Goal: Obtain resource: Download file/media

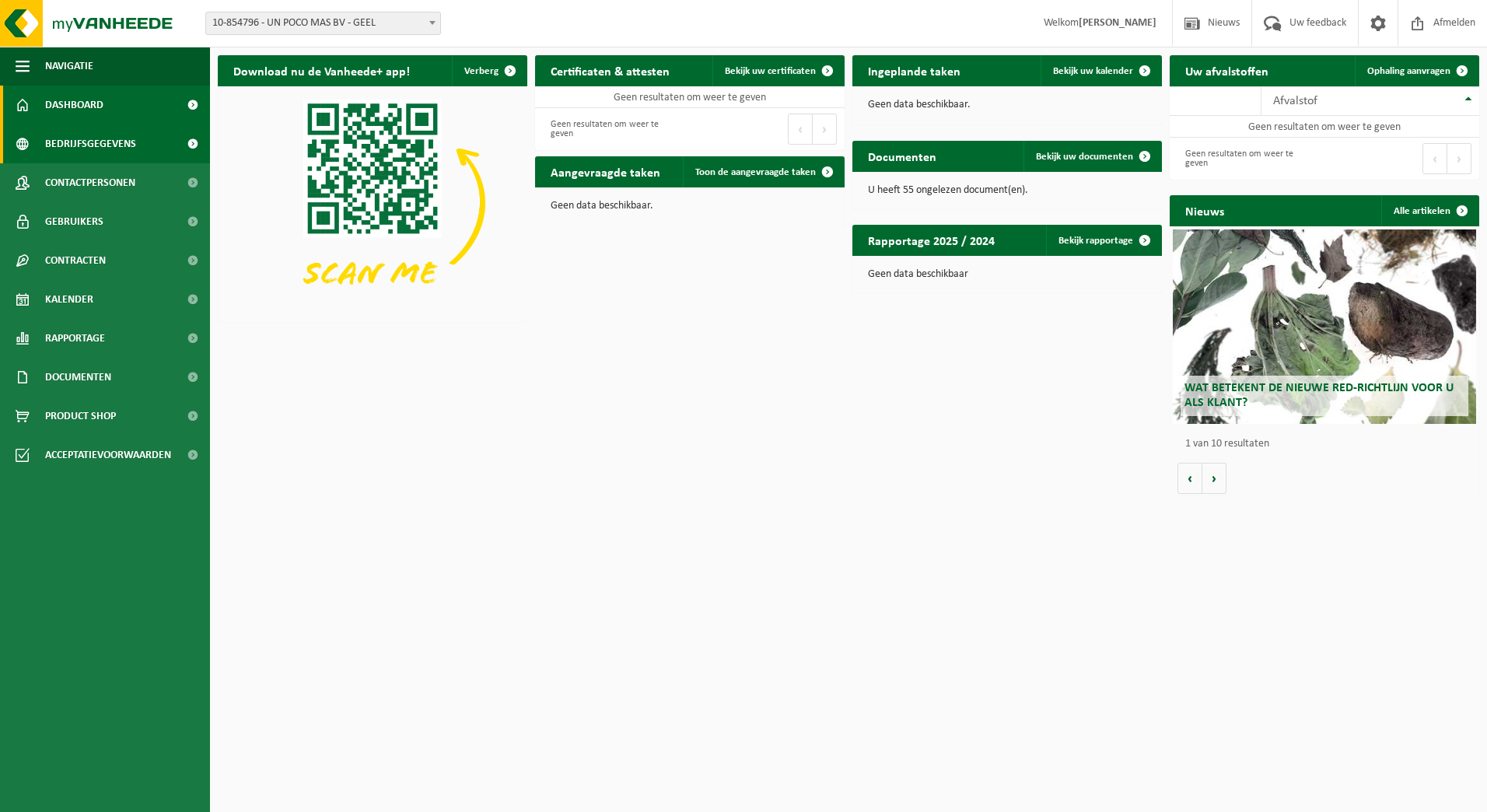
click at [142, 136] on link "Bedrijfsgegevens" at bounding box center [104, 144] width 210 height 39
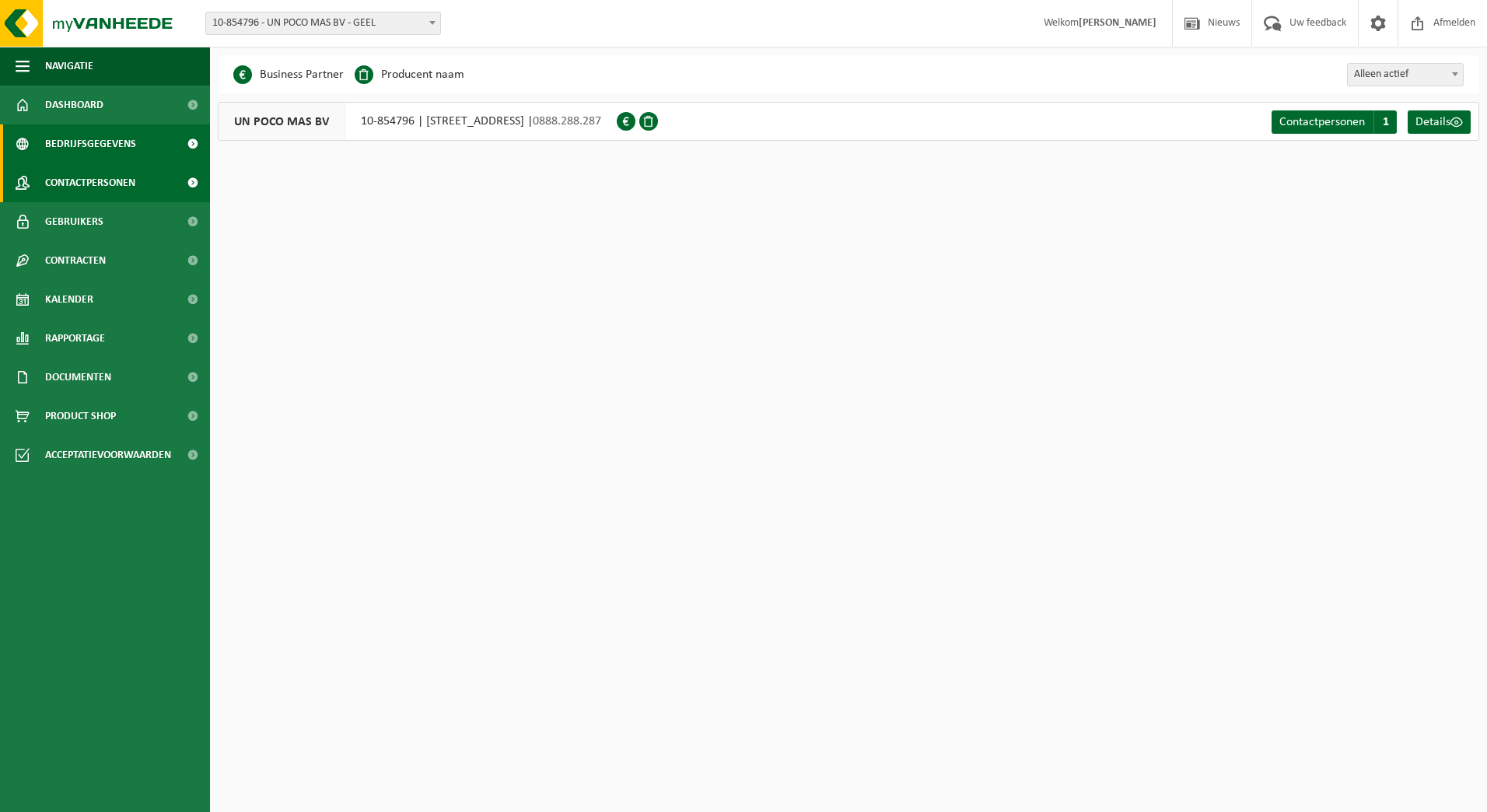
click at [140, 186] on link "Contactpersonen" at bounding box center [104, 183] width 210 height 39
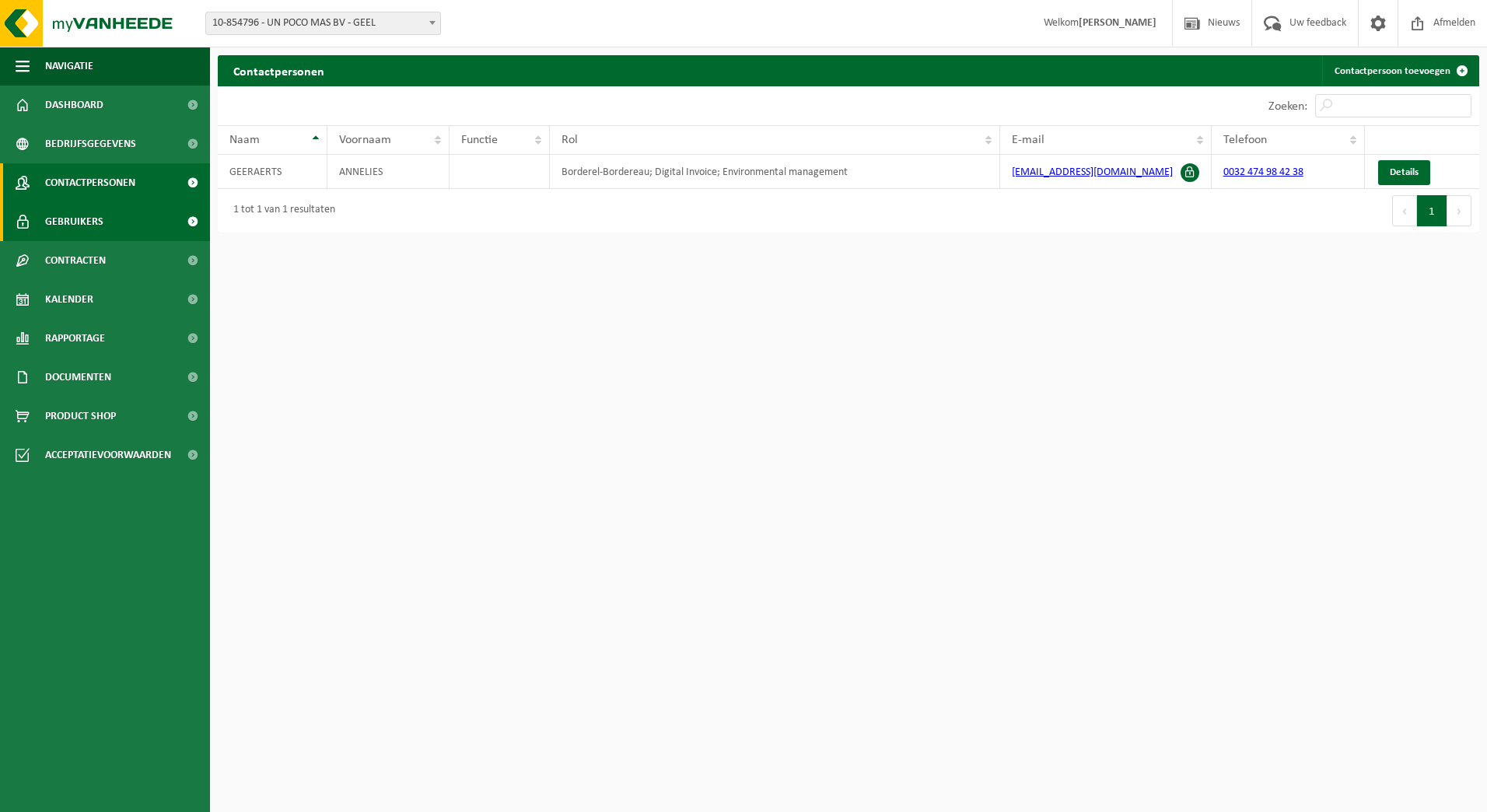
click at [140, 220] on link "Gebruikers" at bounding box center [104, 222] width 210 height 39
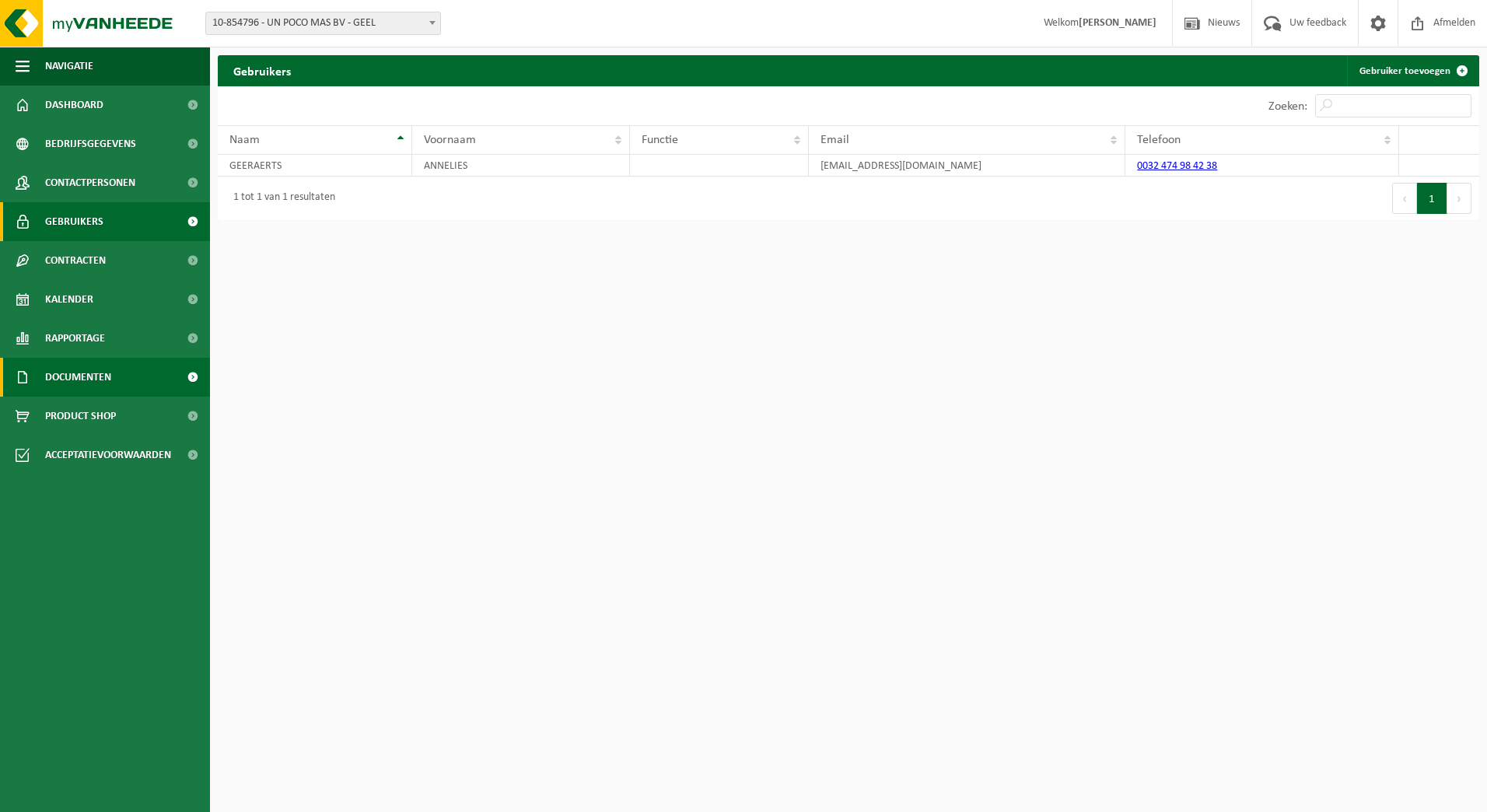
click at [108, 377] on span "Documenten" at bounding box center [79, 377] width 67 height 39
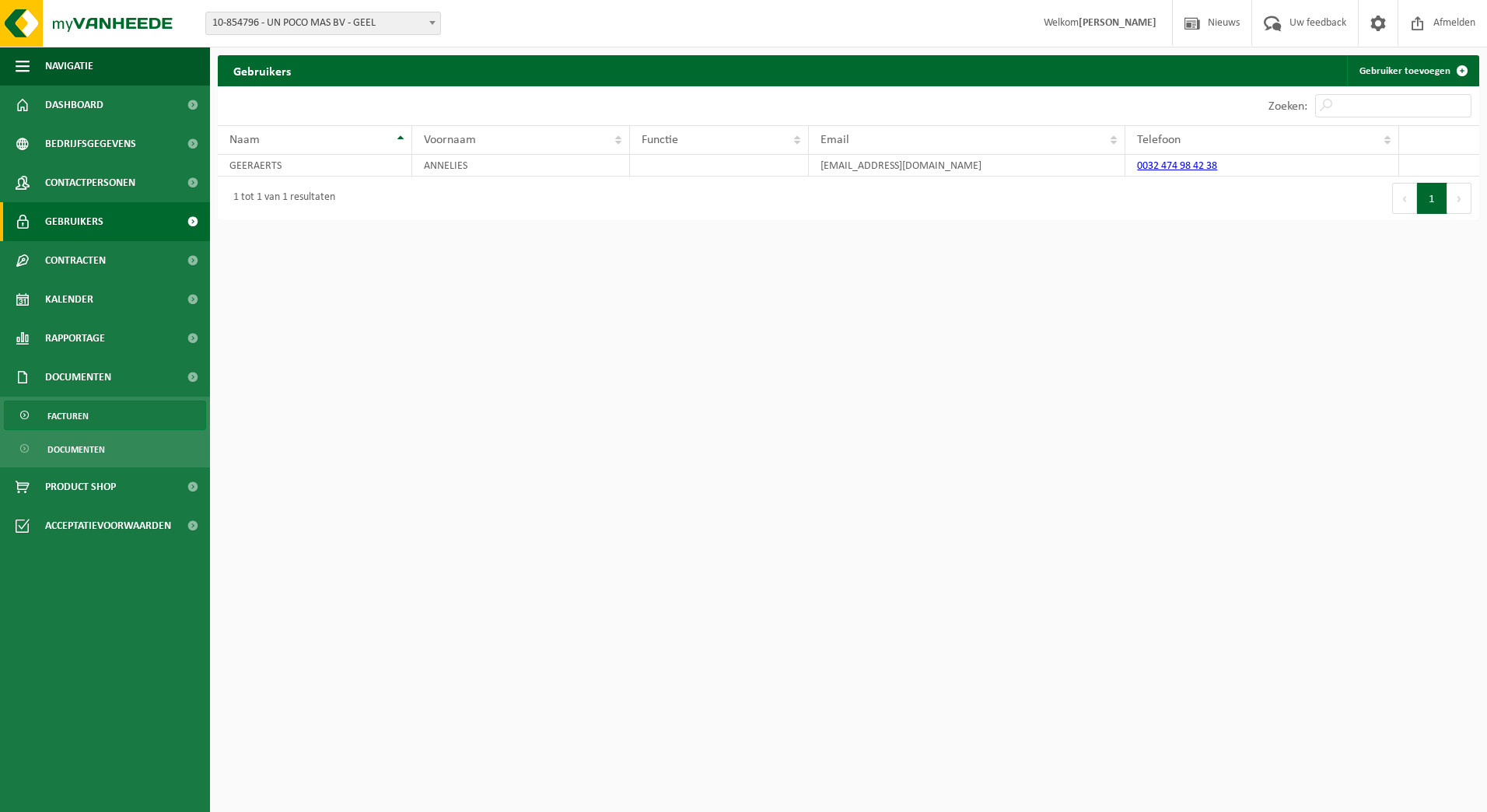
click at [93, 415] on link "Facturen" at bounding box center [104, 415] width 202 height 30
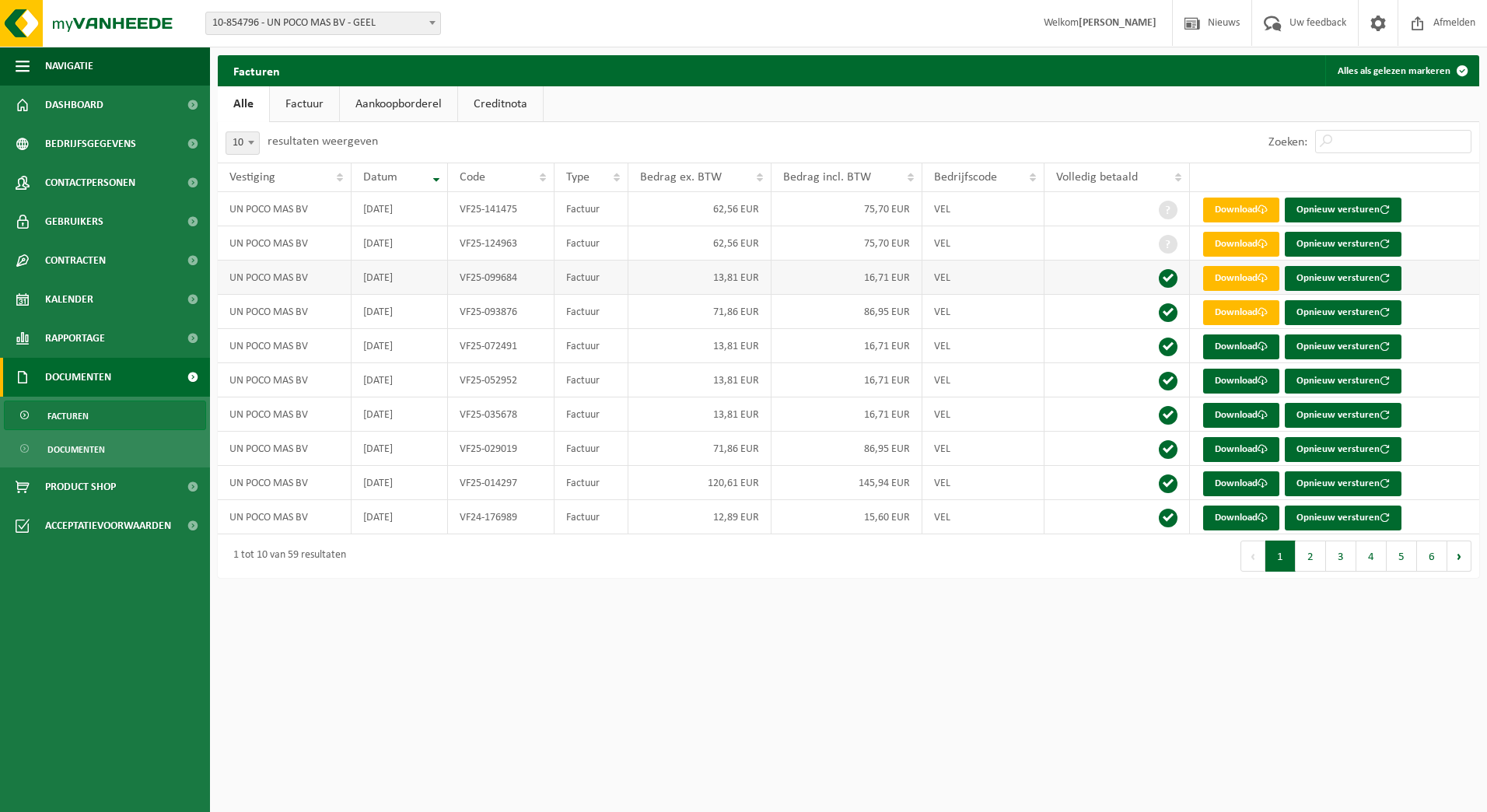
click at [1231, 292] on td "Download Opnieuw versturen" at bounding box center [1334, 277] width 289 height 34
click at [1236, 281] on link "Download" at bounding box center [1241, 278] width 76 height 25
